Goal: Transaction & Acquisition: Obtain resource

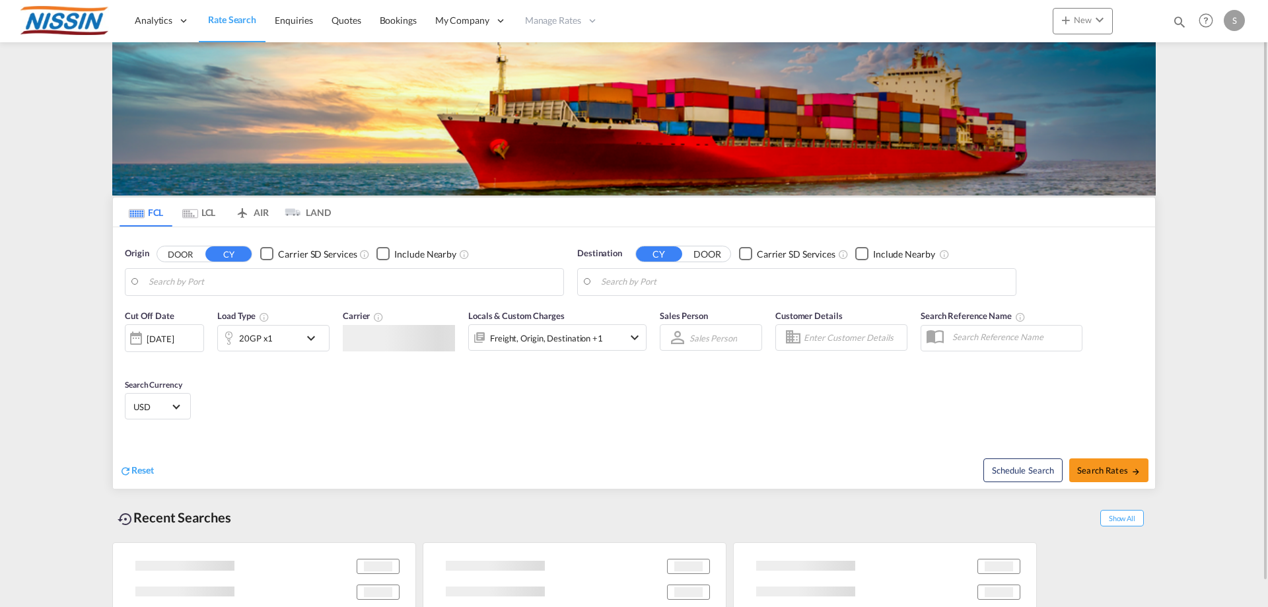
click at [216, 285] on input "Search by Port" at bounding box center [353, 282] width 408 height 20
type input "[GEOGRAPHIC_DATA], [GEOGRAPHIC_DATA], USOAK"
type input "[GEOGRAPHIC_DATA], JPYOK"
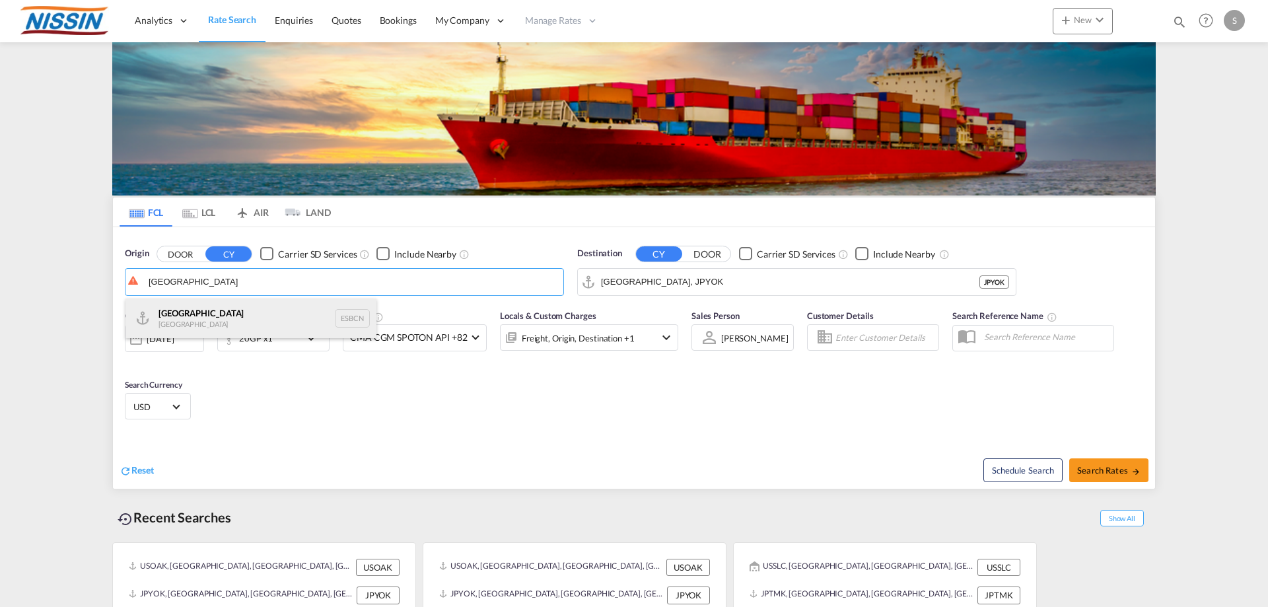
click at [187, 312] on div "Barcelona Spain ESBCN" at bounding box center [251, 319] width 251 height 40
type input "[GEOGRAPHIC_DATA], ESBCN"
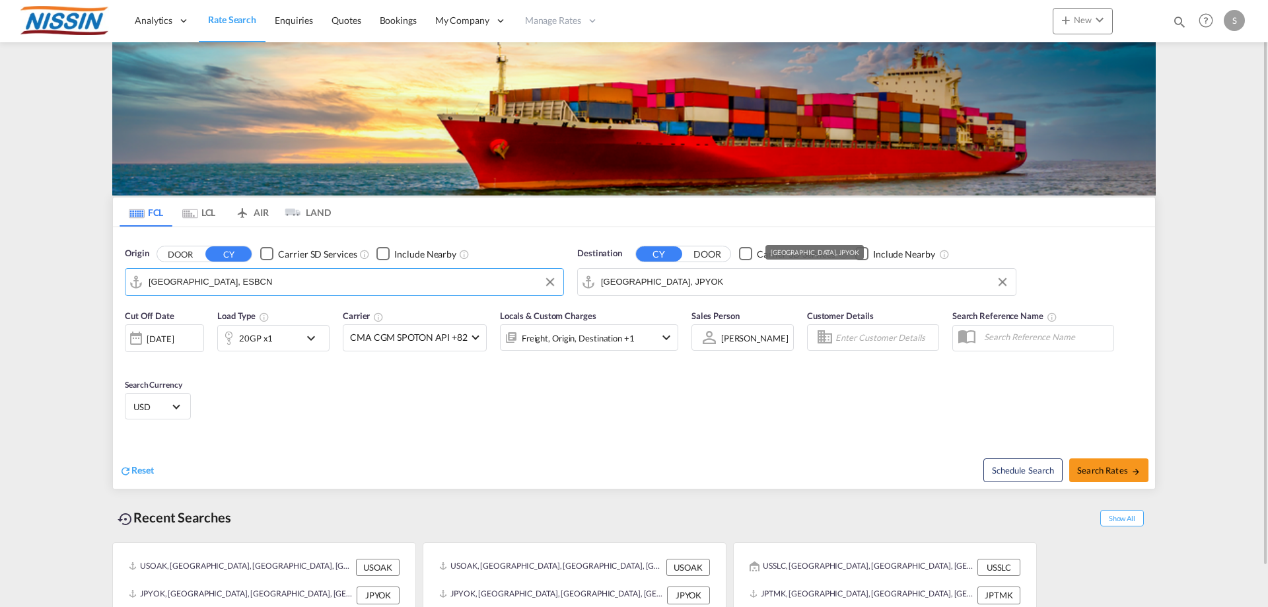
click at [736, 279] on input "[GEOGRAPHIC_DATA], JPYOK" at bounding box center [805, 282] width 408 height 20
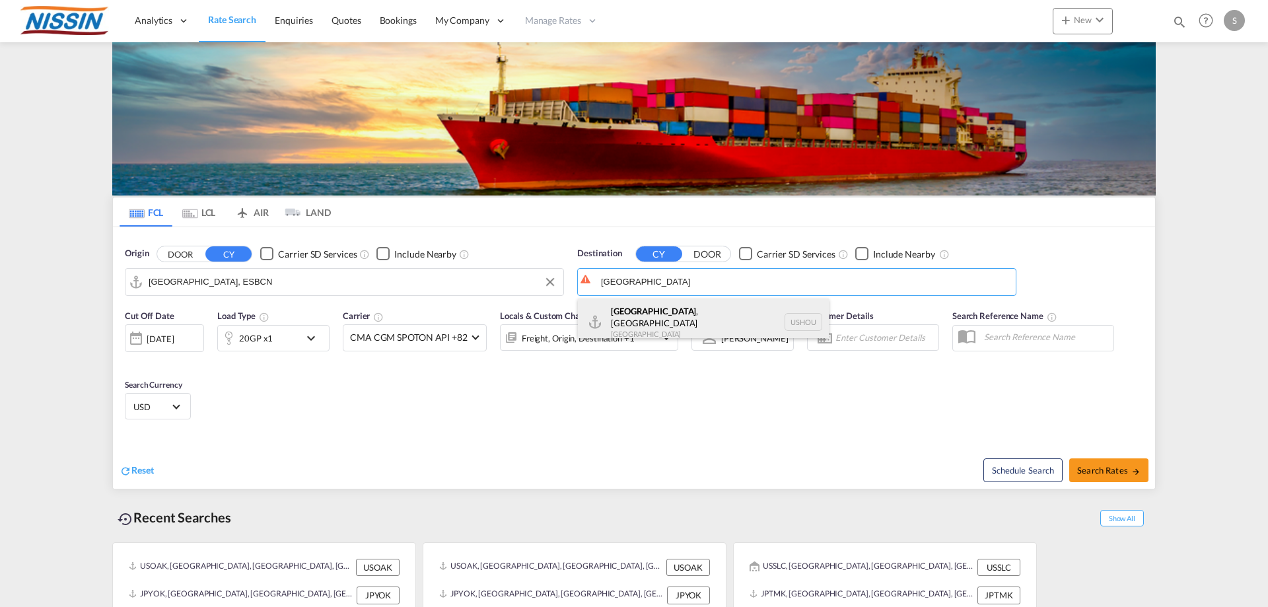
click at [646, 305] on div "[GEOGRAPHIC_DATA] , [GEOGRAPHIC_DATA] [GEOGRAPHIC_DATA] USHOU" at bounding box center [703, 323] width 251 height 48
type input "[GEOGRAPHIC_DATA], [GEOGRAPHIC_DATA], USHOU"
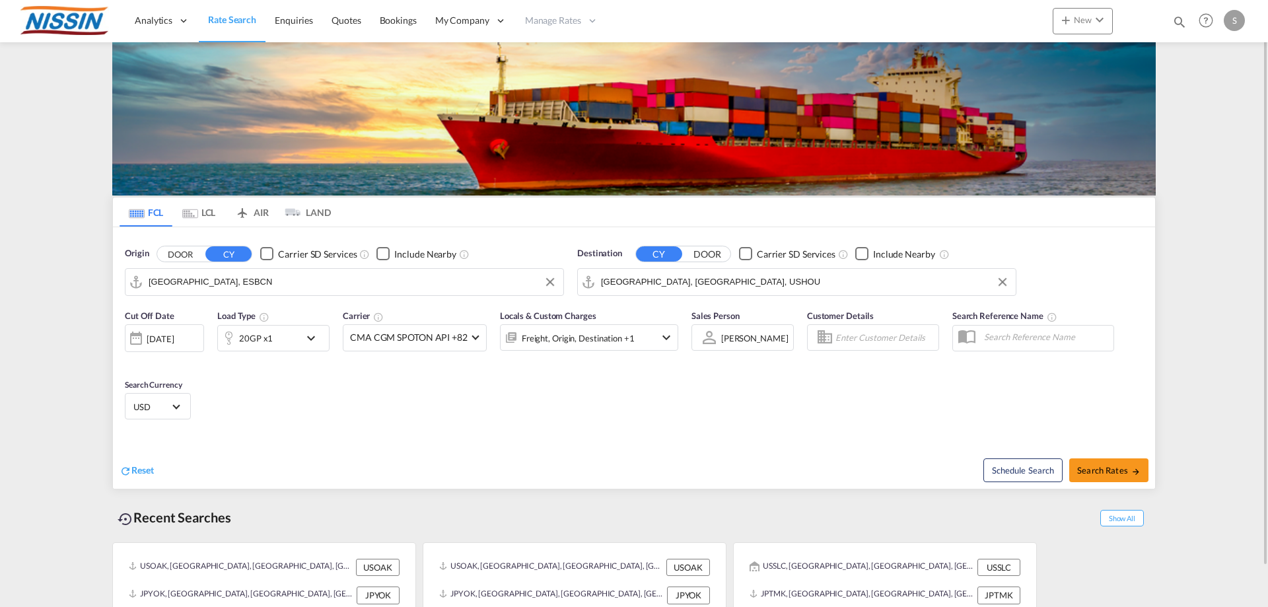
click at [157, 345] on div "[DATE]" at bounding box center [160, 339] width 27 height 12
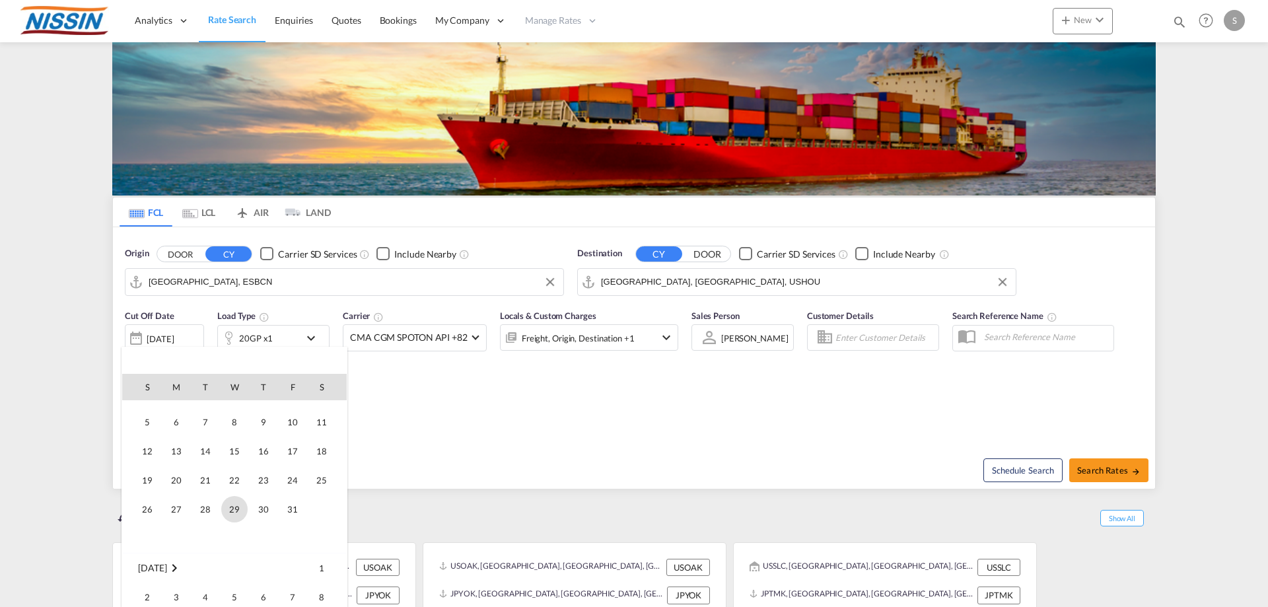
scroll to position [198, 0]
click at [179, 421] on span "6" at bounding box center [176, 421] width 26 height 26
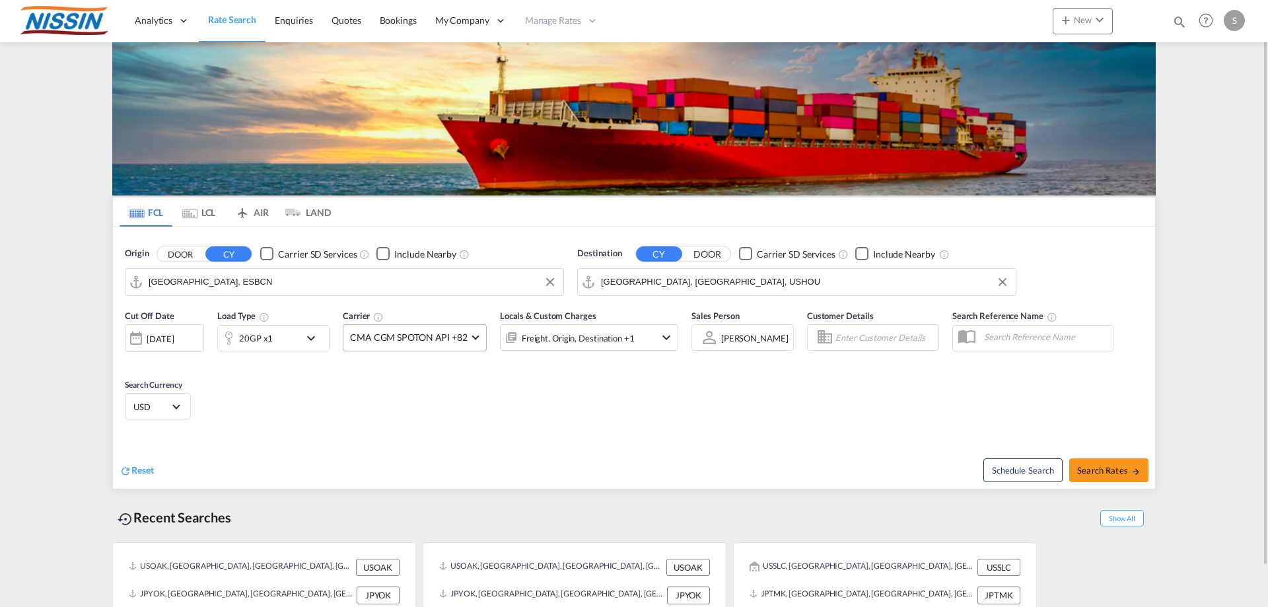
click at [470, 339] on md-select-value "CMA CGM SPOTON API +82" at bounding box center [415, 338] width 143 height 26
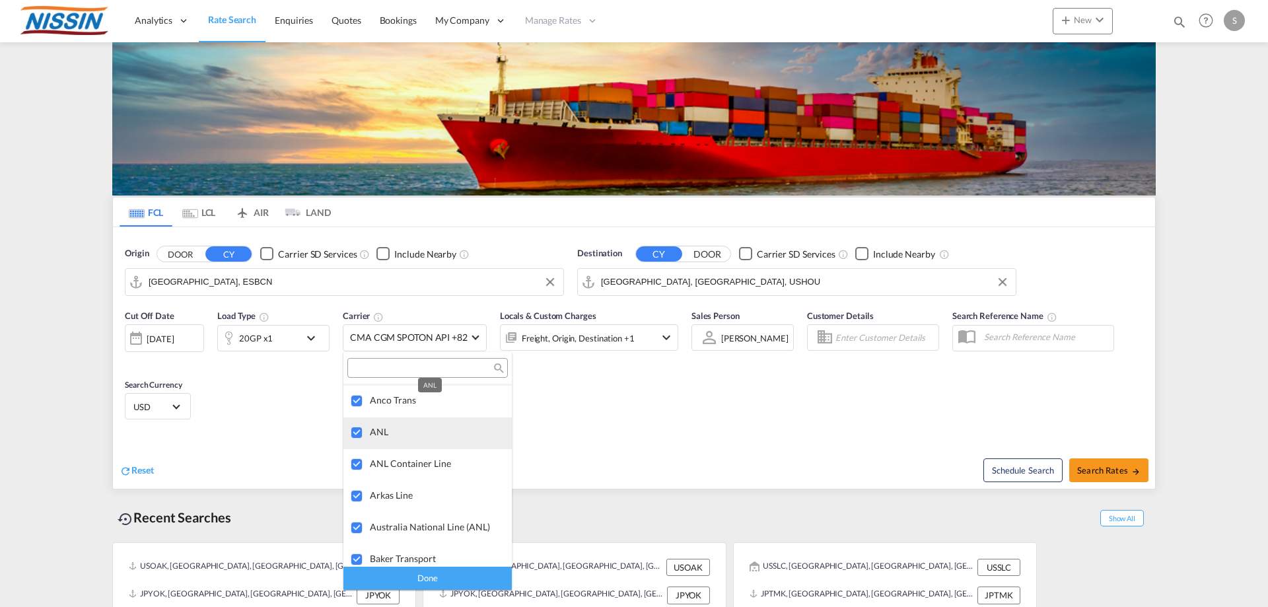
scroll to position [1057, 0]
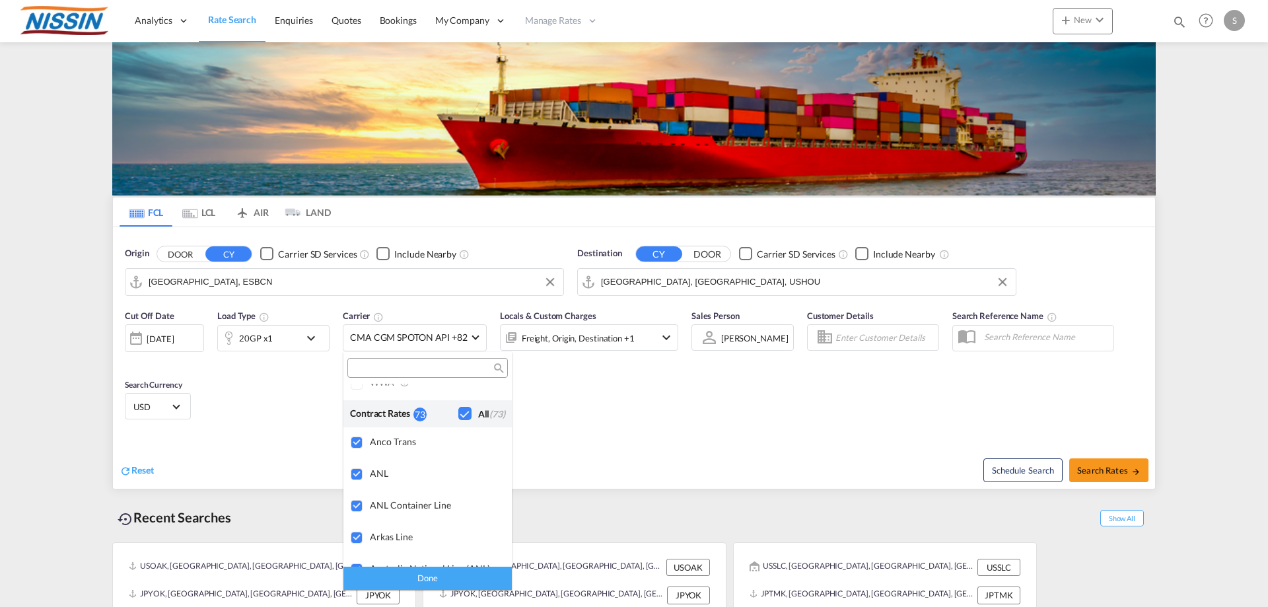
click at [458, 414] on div "Checkbox No Ink" at bounding box center [464, 413] width 13 height 13
click at [751, 418] on md-backdrop at bounding box center [634, 303] width 1268 height 607
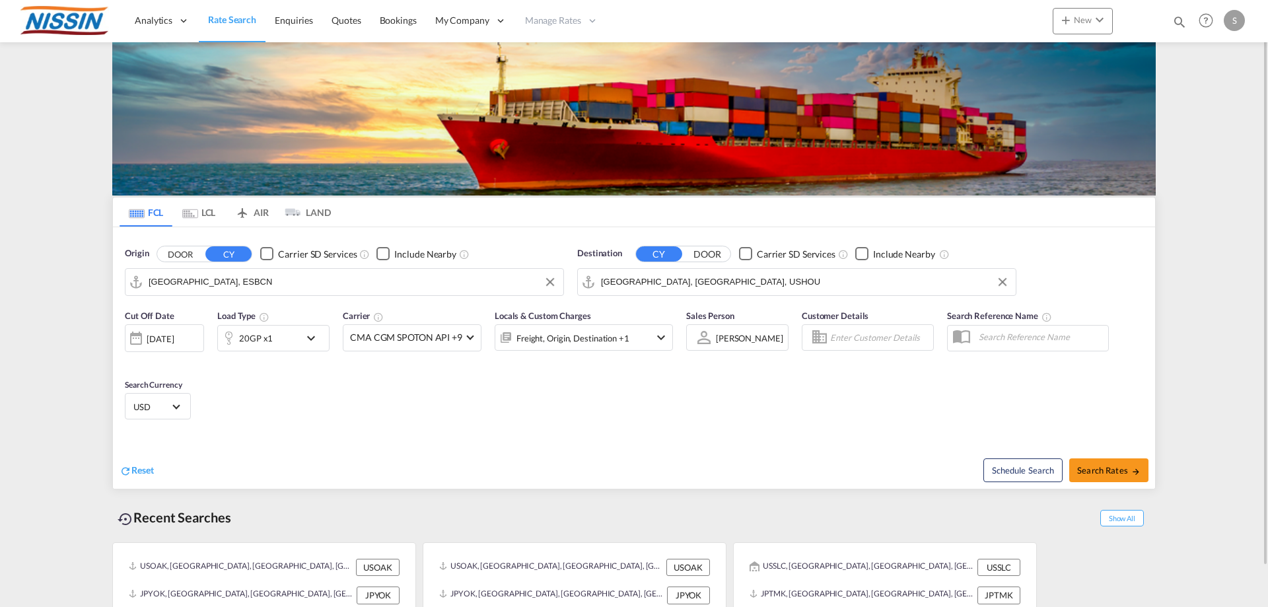
click at [301, 343] on div "20GP x1" at bounding box center [273, 338] width 112 height 26
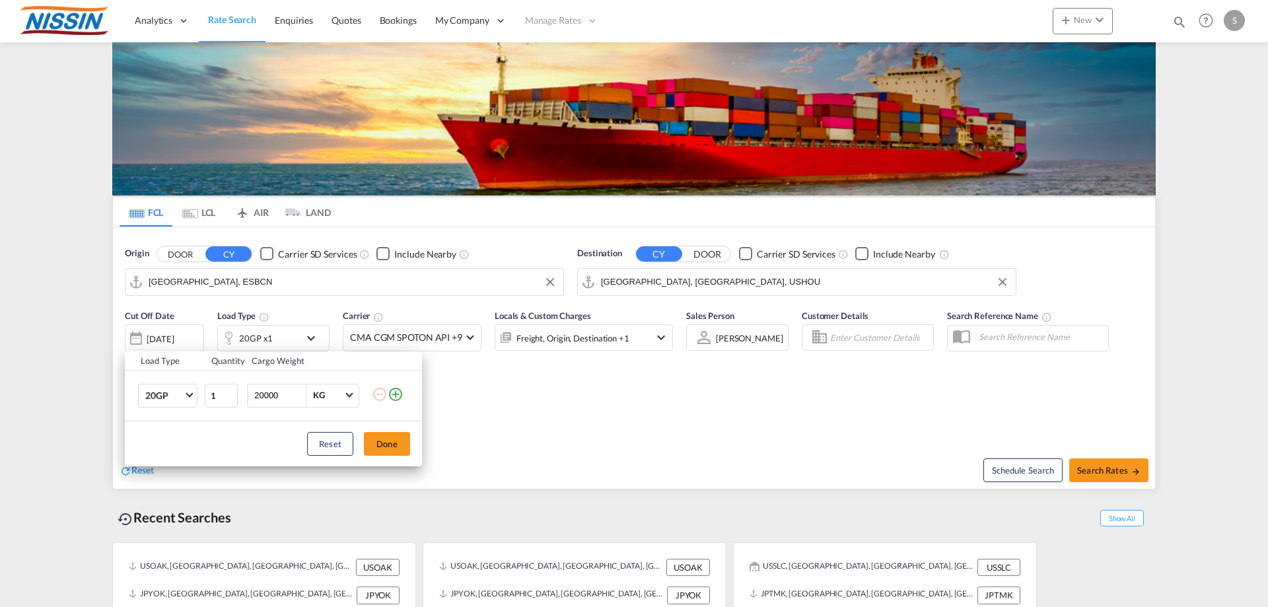
click at [398, 395] on md-icon "icon-plus-circle-outline" at bounding box center [396, 394] width 16 height 16
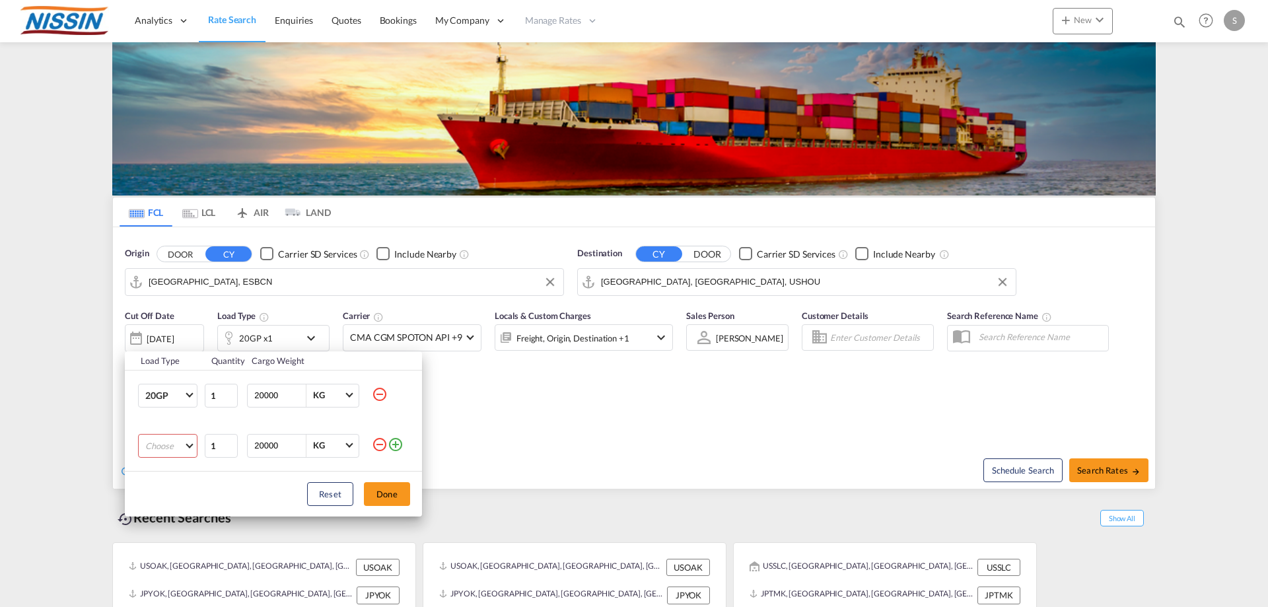
click at [159, 453] on md-select "Choose 20GP 40GP 40HC 45HC 20RE 40RE 40HR 20OT 40OT 20FR 40FR 40NR 20NR 45S 20T…" at bounding box center [167, 446] width 59 height 24
drag, startPoint x: 180, startPoint y: 480, endPoint x: 170, endPoint y: 511, distance: 32.4
click at [172, 513] on md-content "20GP 40GP 40HC 45HC 20RE 40RE 40HR 20OT 40OT 20FR 40FR 40NR 20NR 45S 20TK 40TK …" at bounding box center [180, 514] width 90 height 169
click at [170, 510] on md-option "40HC" at bounding box center [180, 510] width 90 height 32
click at [394, 494] on button "Done" at bounding box center [387, 494] width 46 height 24
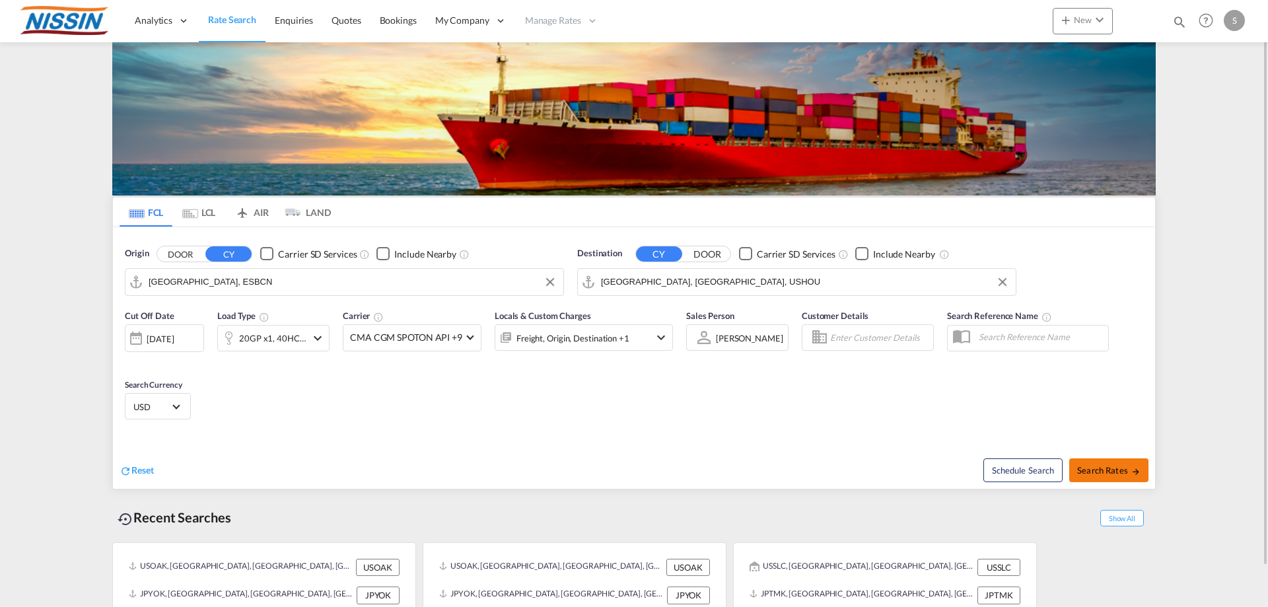
click at [1113, 474] on span "Search Rates" at bounding box center [1109, 470] width 63 height 11
type input "ESBCN to USHOU / [DATE]"
